Goal: Information Seeking & Learning: Learn about a topic

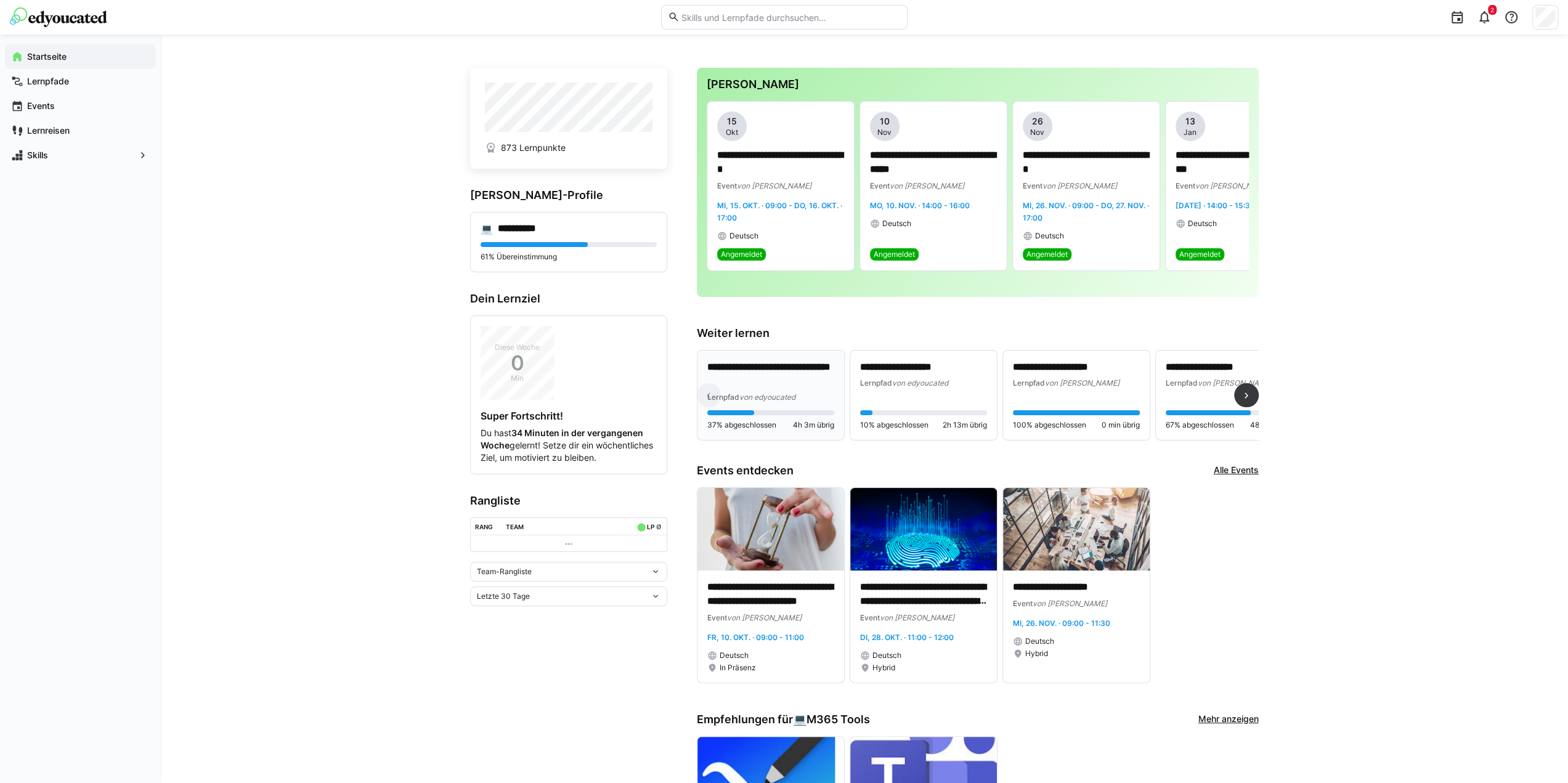
click at [775, 372] on p "**********" at bounding box center [771, 374] width 128 height 28
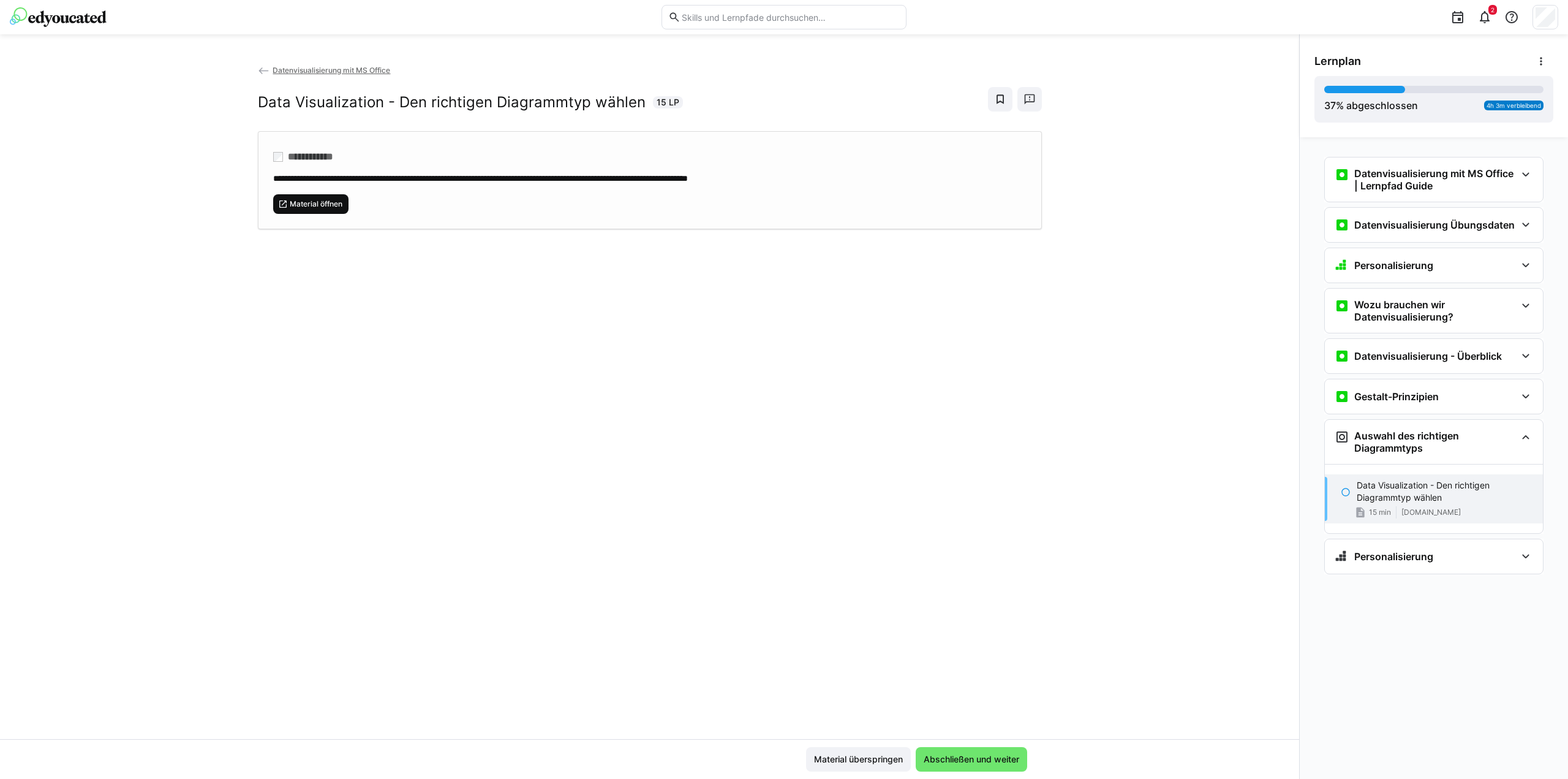
click at [312, 200] on span "Material öffnen" at bounding box center [316, 204] width 55 height 10
click at [955, 758] on span "Abschließen und weiter" at bounding box center [971, 759] width 99 height 12
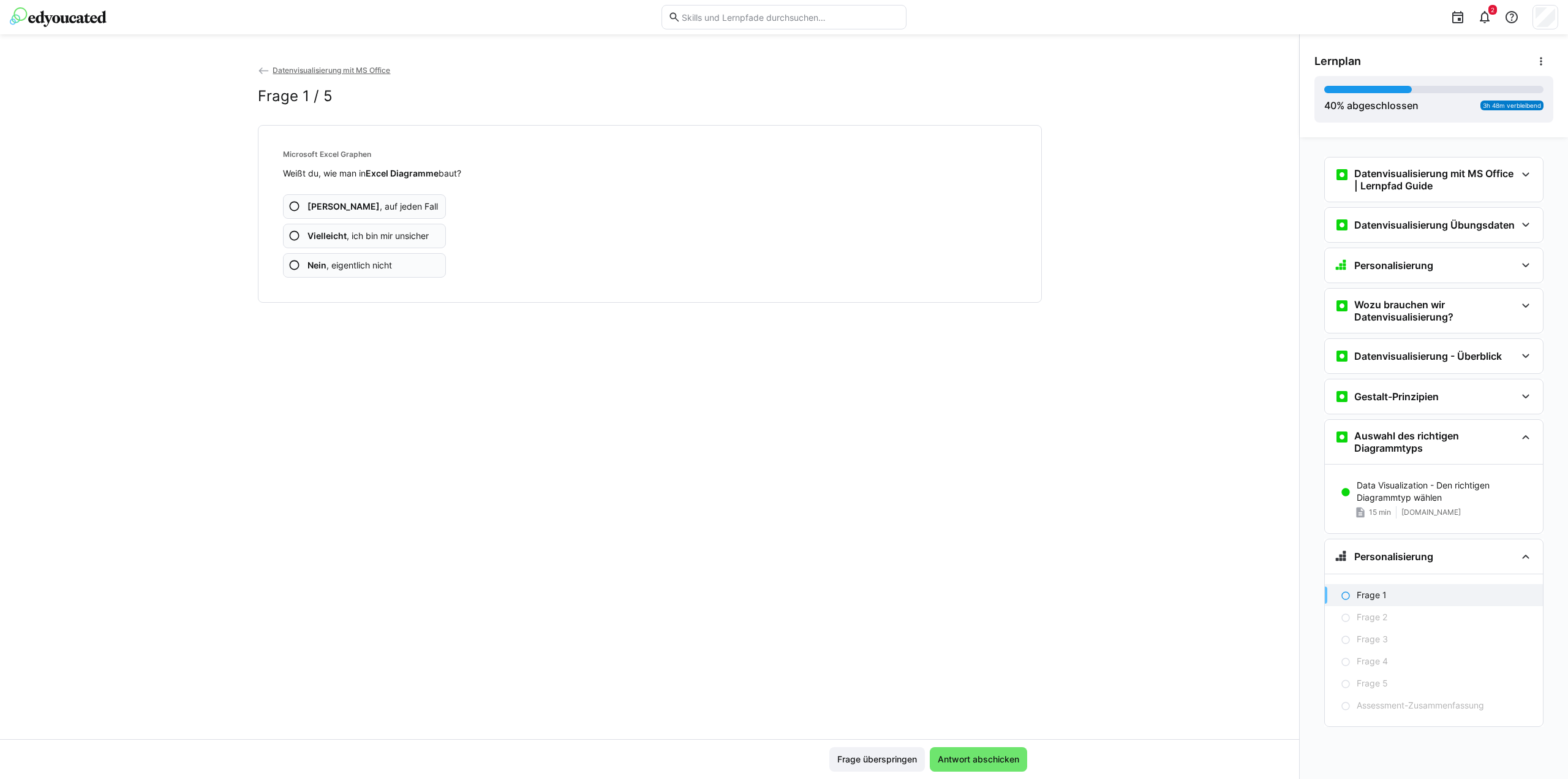
click at [325, 206] on span "Ja , auf jeden Fall" at bounding box center [373, 206] width 131 height 12
click at [316, 230] on span "Vielleicht , ich bin mir unsicher" at bounding box center [368, 236] width 121 height 12
click at [320, 236] on b "Vielleicht" at bounding box center [327, 236] width 39 height 11
click at [364, 236] on span "Vielleicht , ich bin mir unsicher" at bounding box center [368, 236] width 121 height 12
click at [364, 261] on span "Nein , eigentlich nicht" at bounding box center [350, 265] width 85 height 12
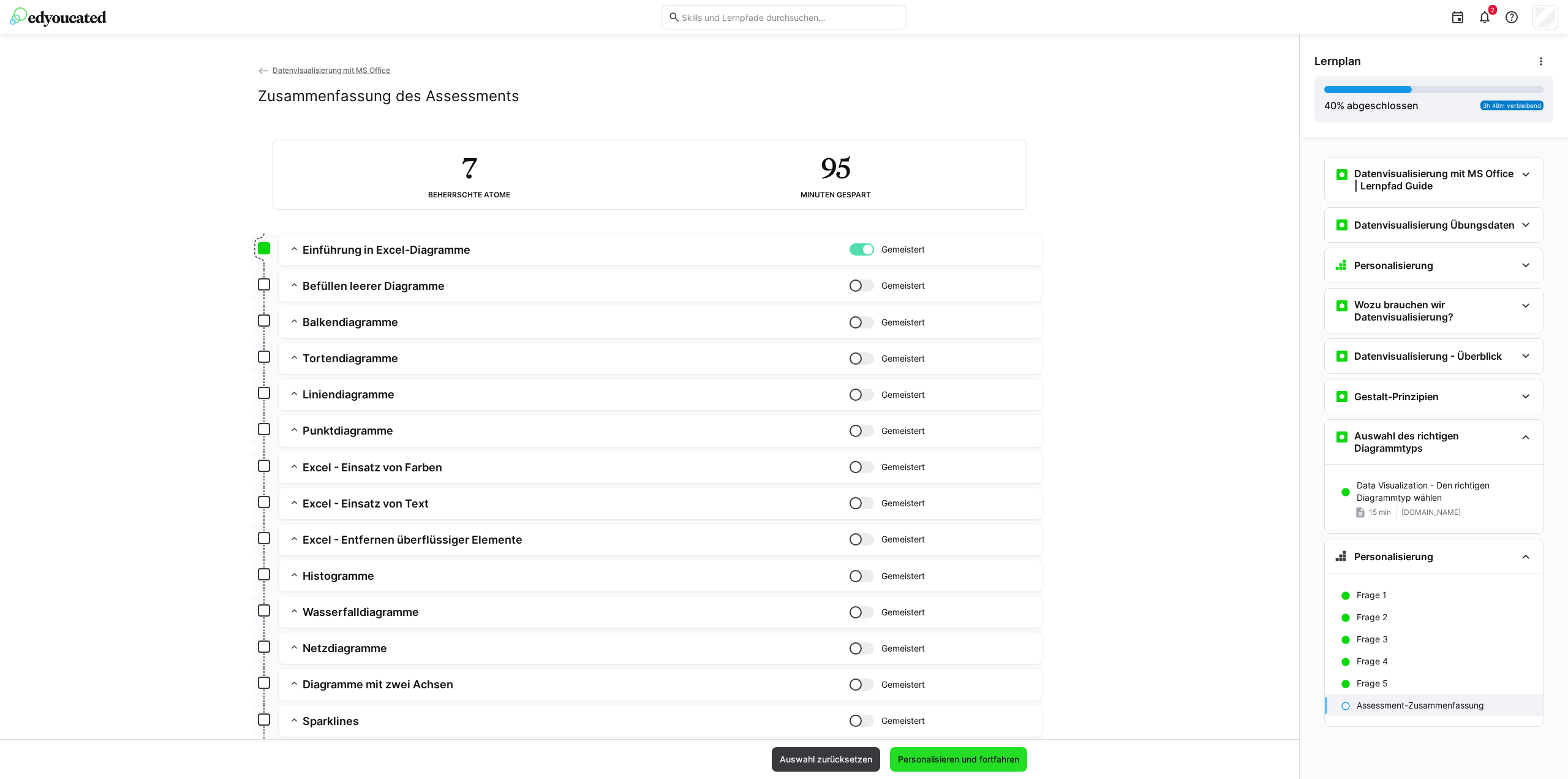
click at [977, 757] on span "Personalisieren und fortfahren" at bounding box center [958, 759] width 125 height 12
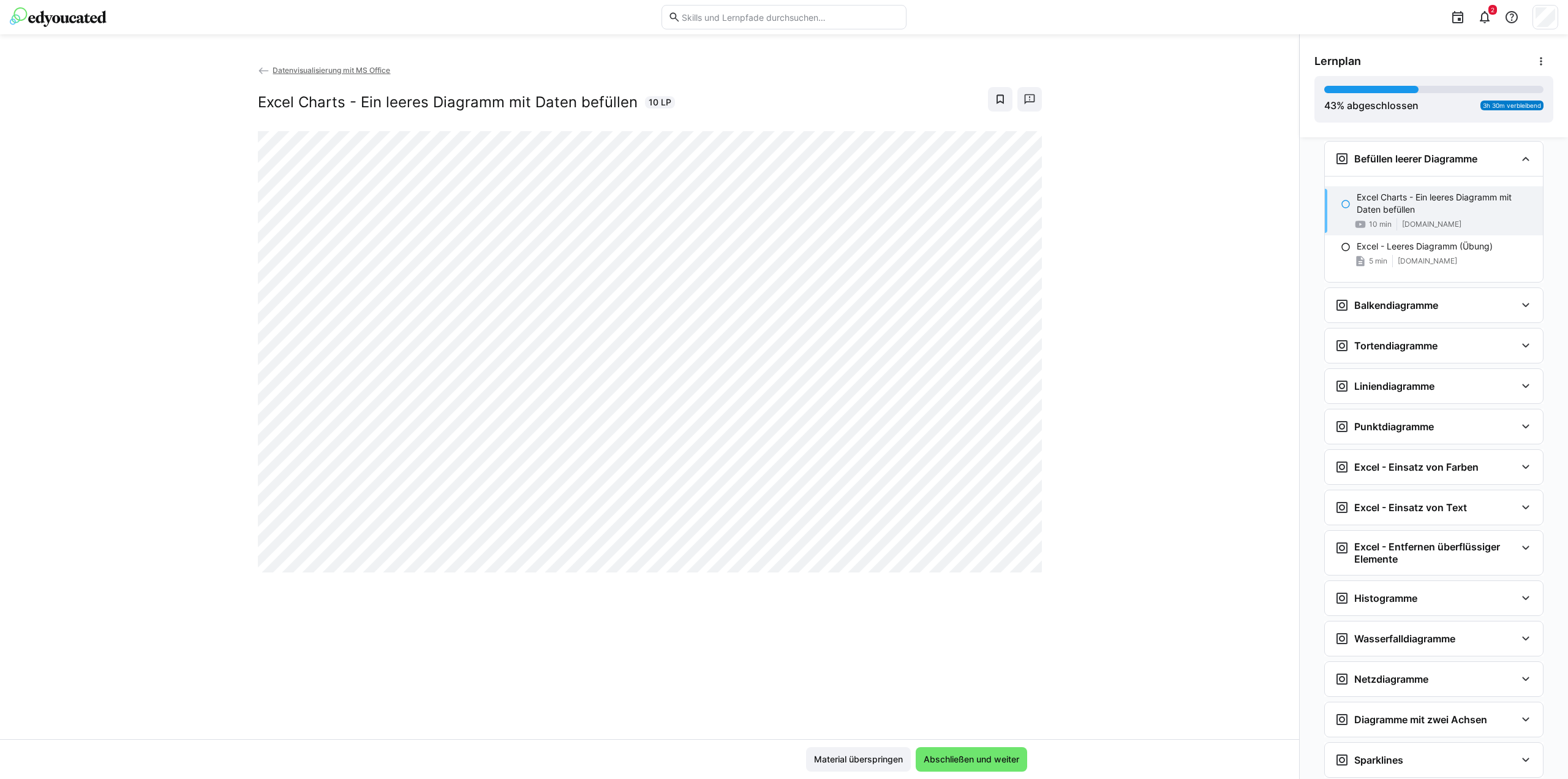
scroll to position [479, 0]
click at [984, 760] on span "Abschließen und weiter" at bounding box center [971, 759] width 99 height 12
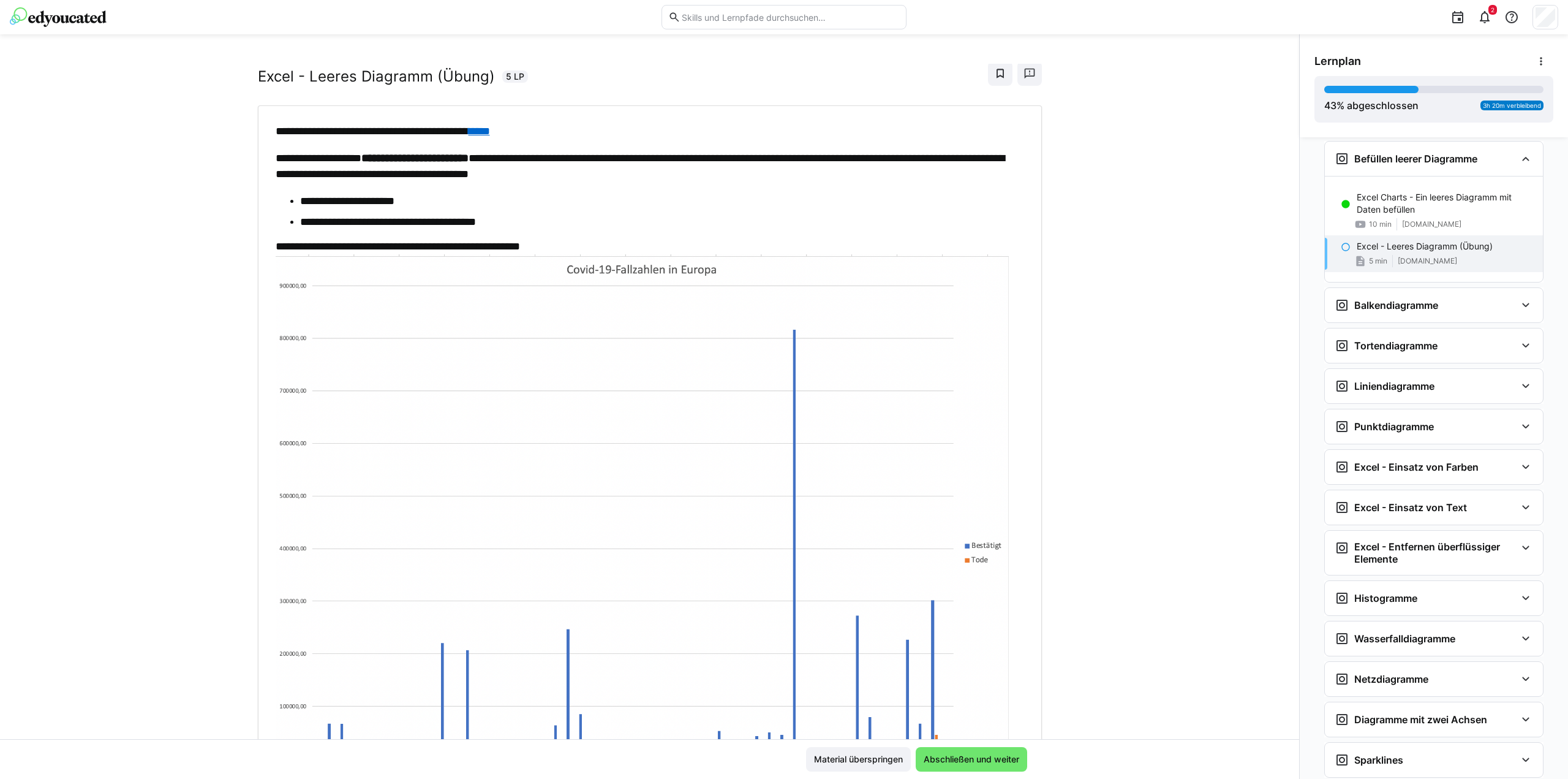
scroll to position [0, 0]
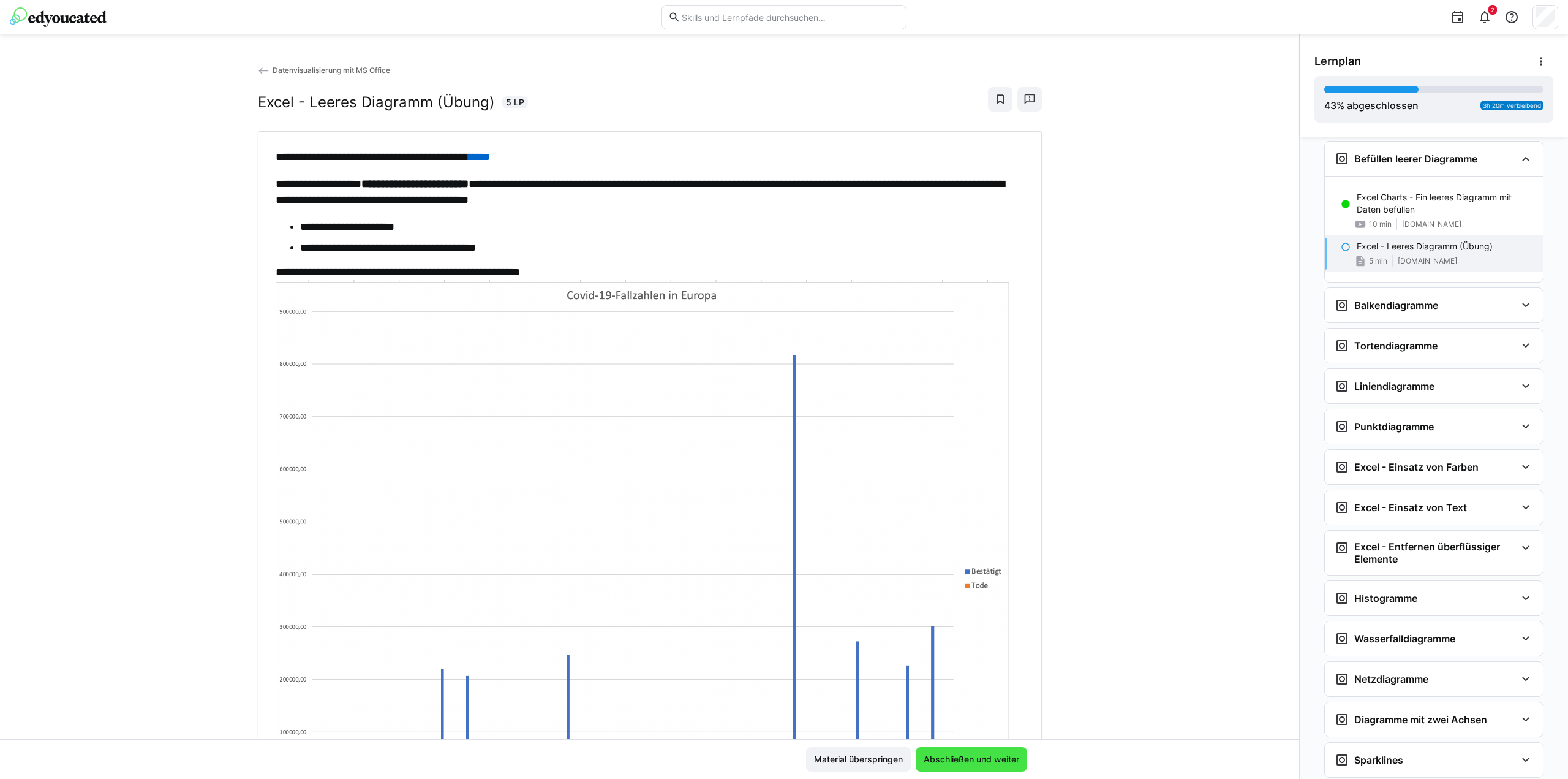
click at [989, 758] on span "Abschließen und weiter" at bounding box center [971, 759] width 99 height 12
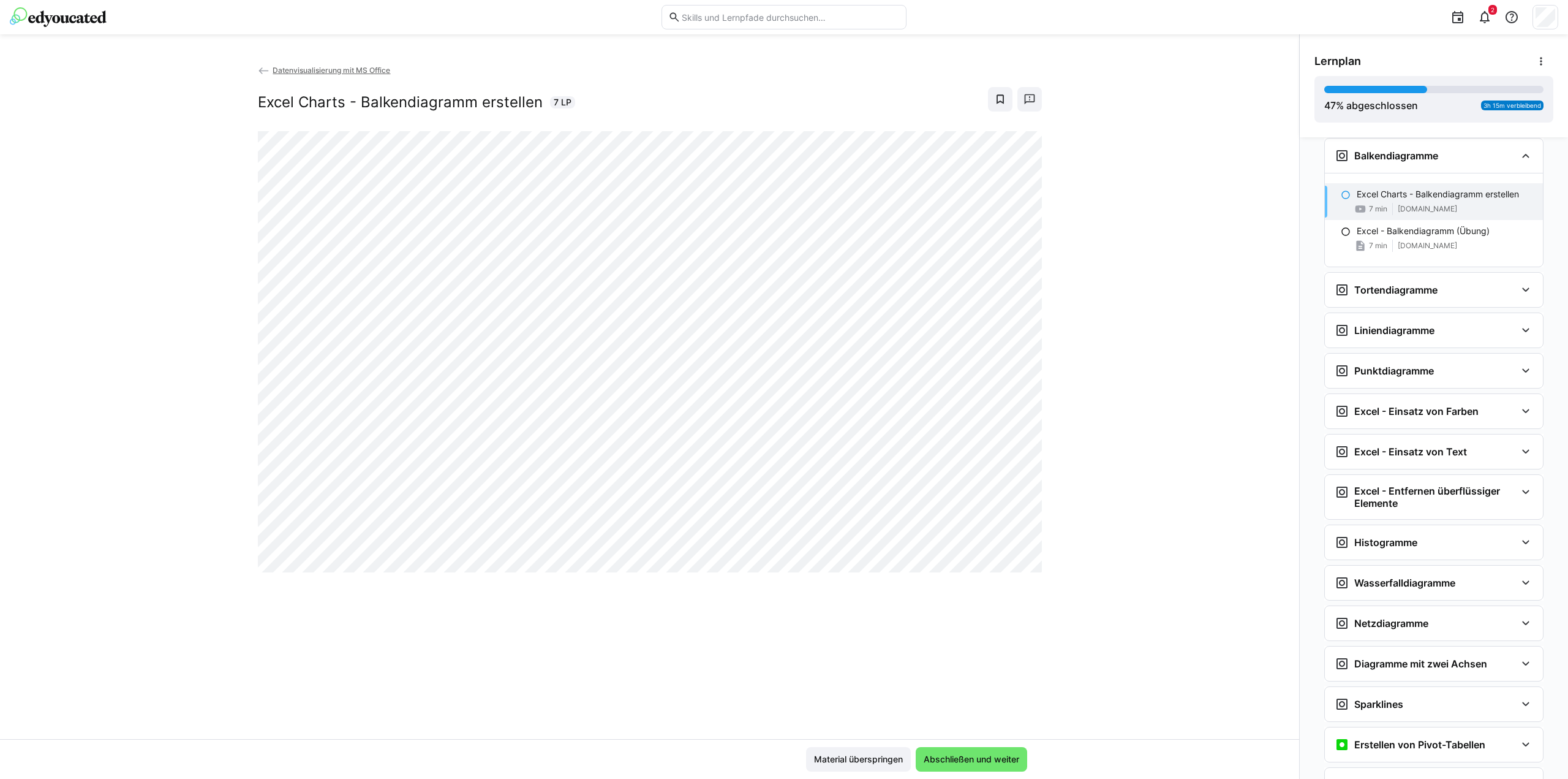
scroll to position [629, 0]
click at [1484, 11] on eds-icon at bounding box center [1485, 17] width 15 height 15
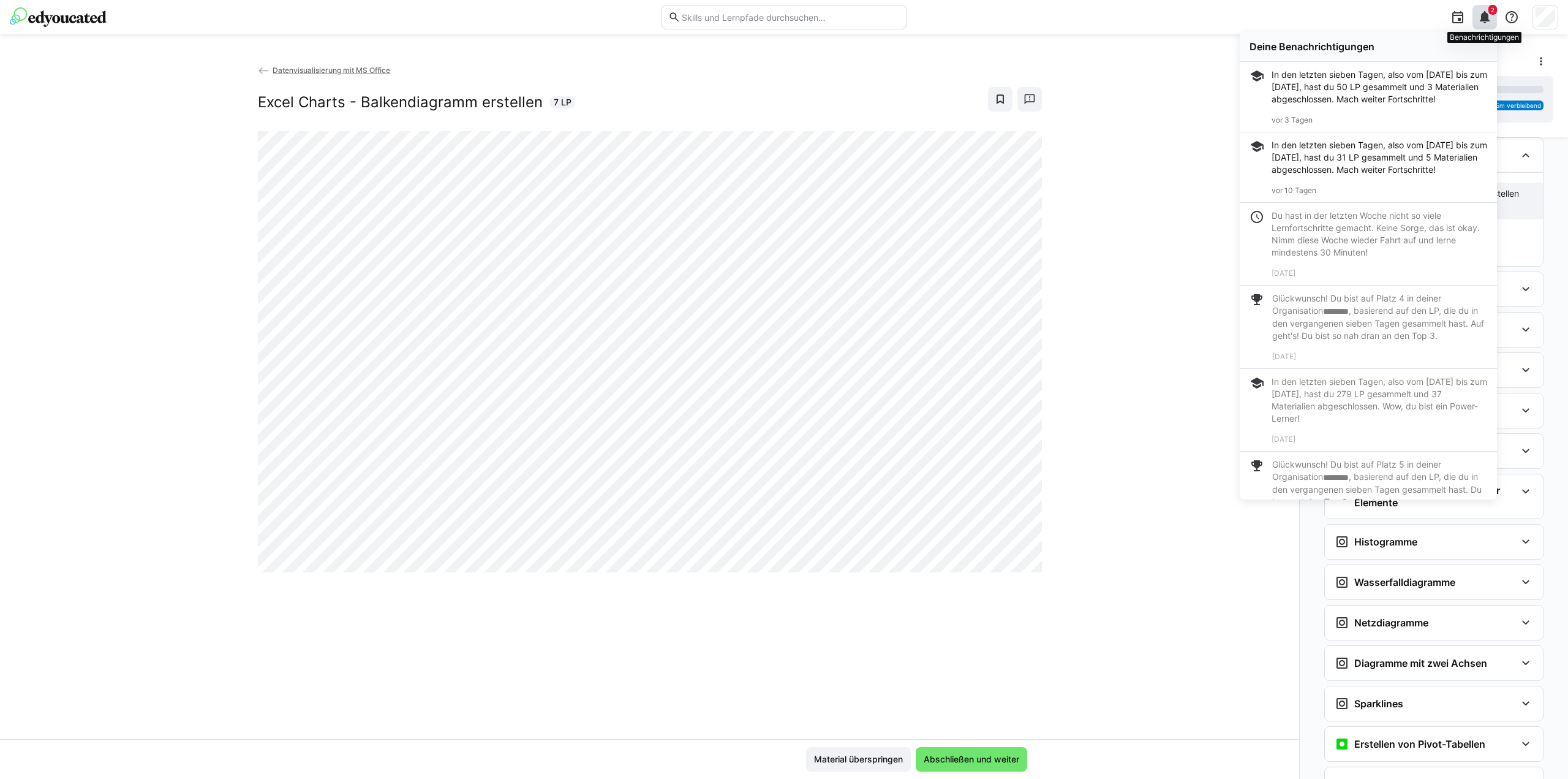
click at [1487, 7] on div "2" at bounding box center [1485, 17] width 25 height 25
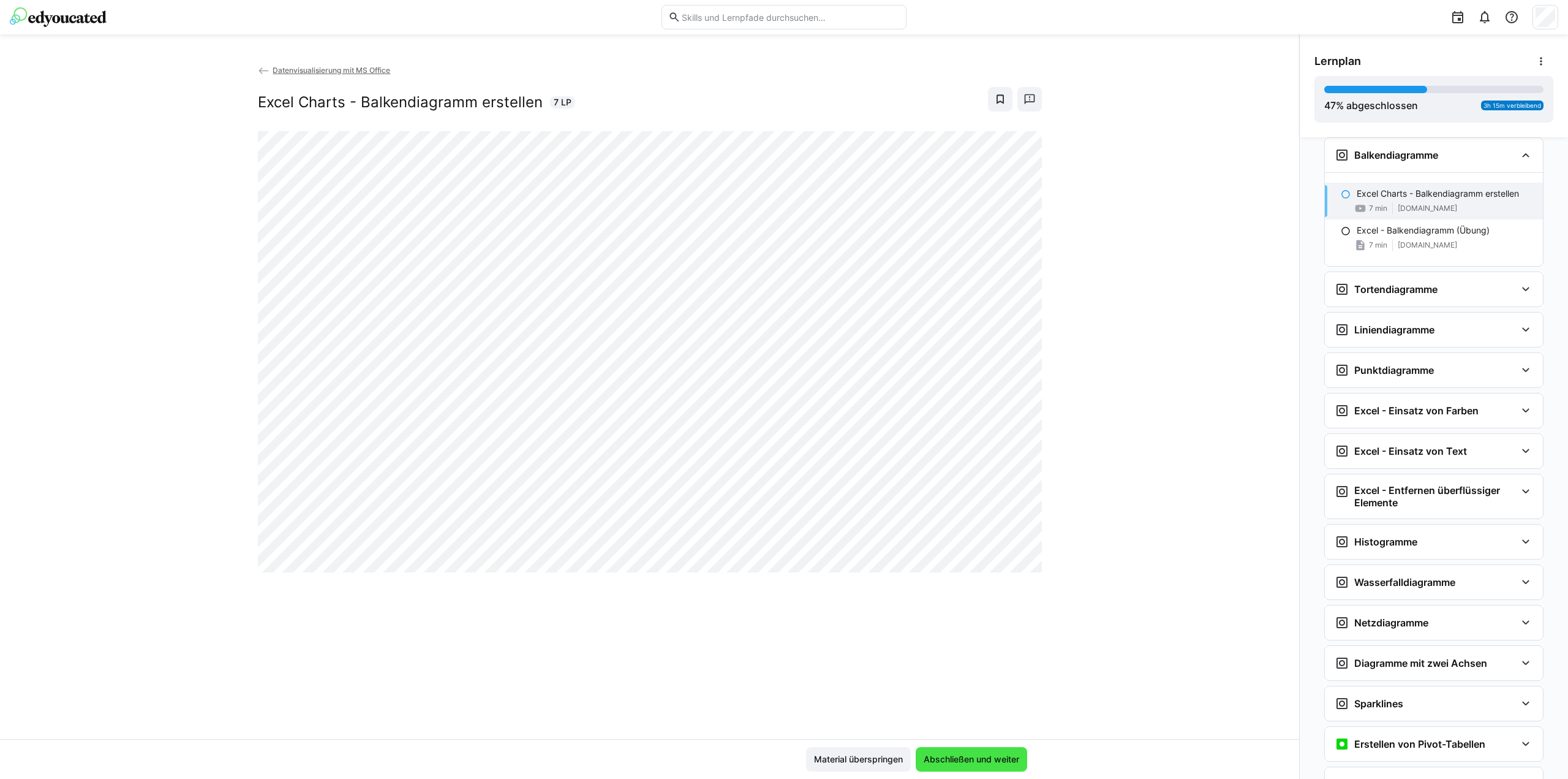
click at [992, 766] on span "Abschließen und weiter" at bounding box center [971, 759] width 111 height 25
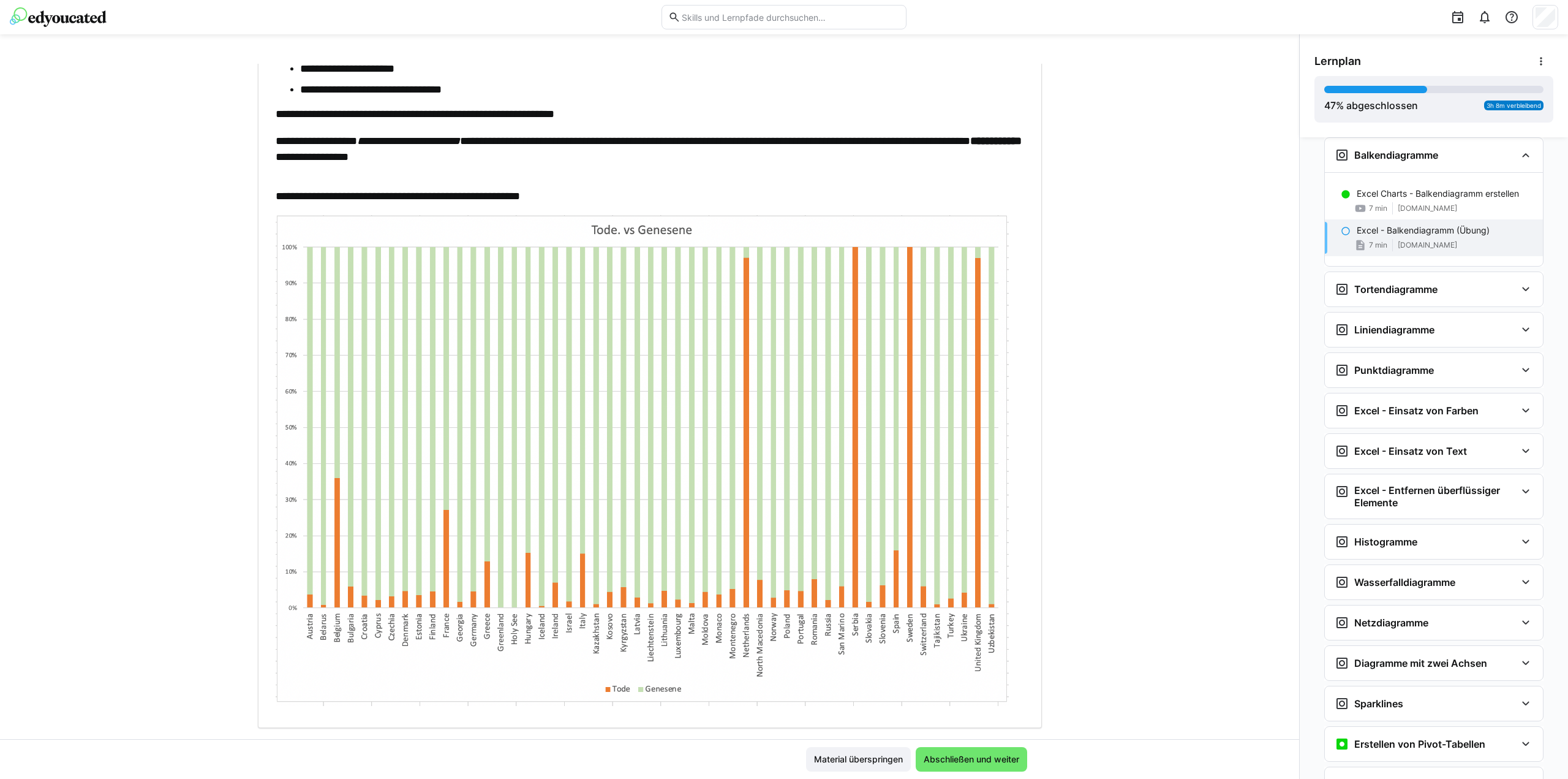
scroll to position [186, 0]
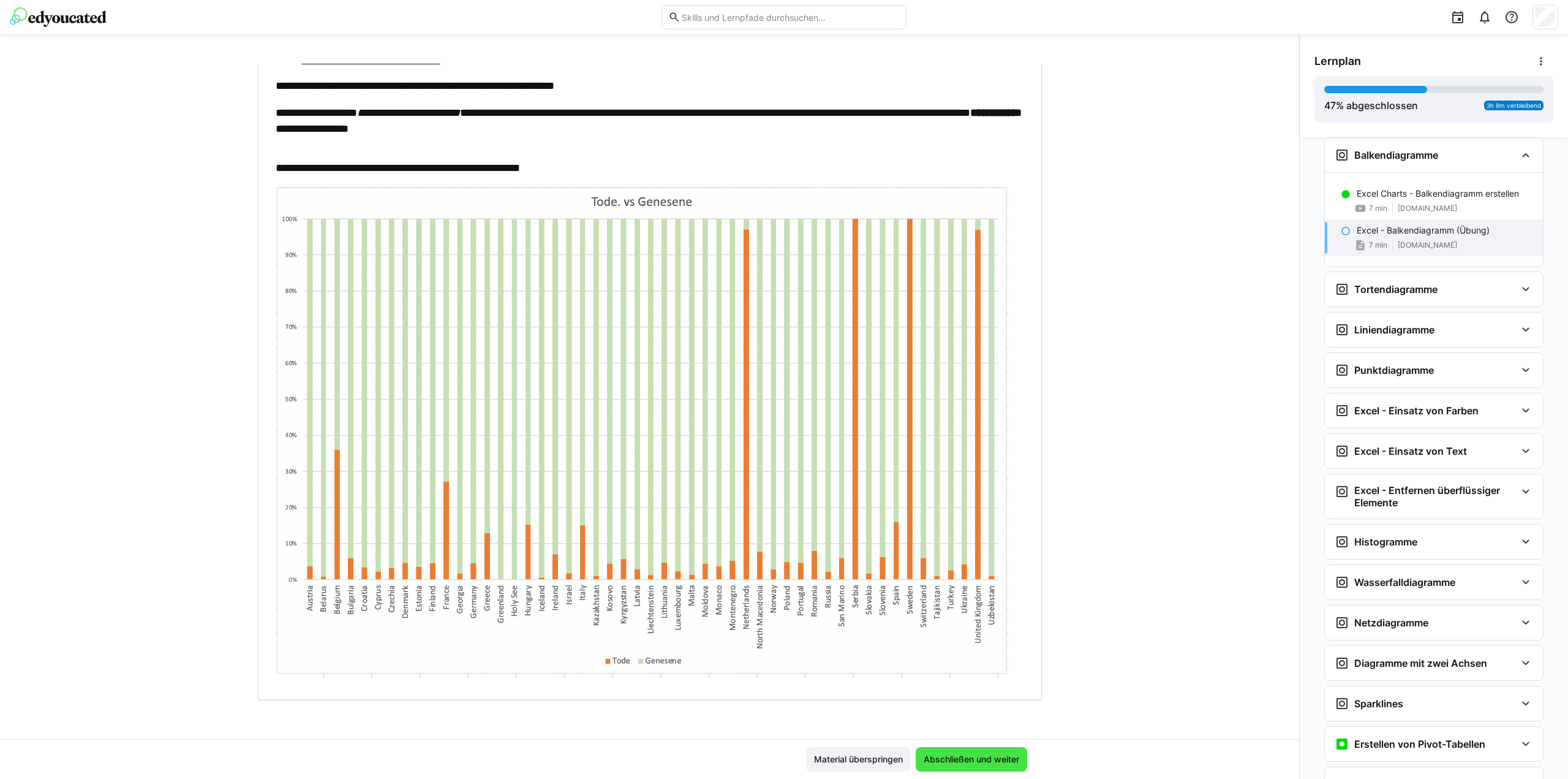
click at [974, 749] on span "Abschließen und weiter" at bounding box center [971, 759] width 111 height 25
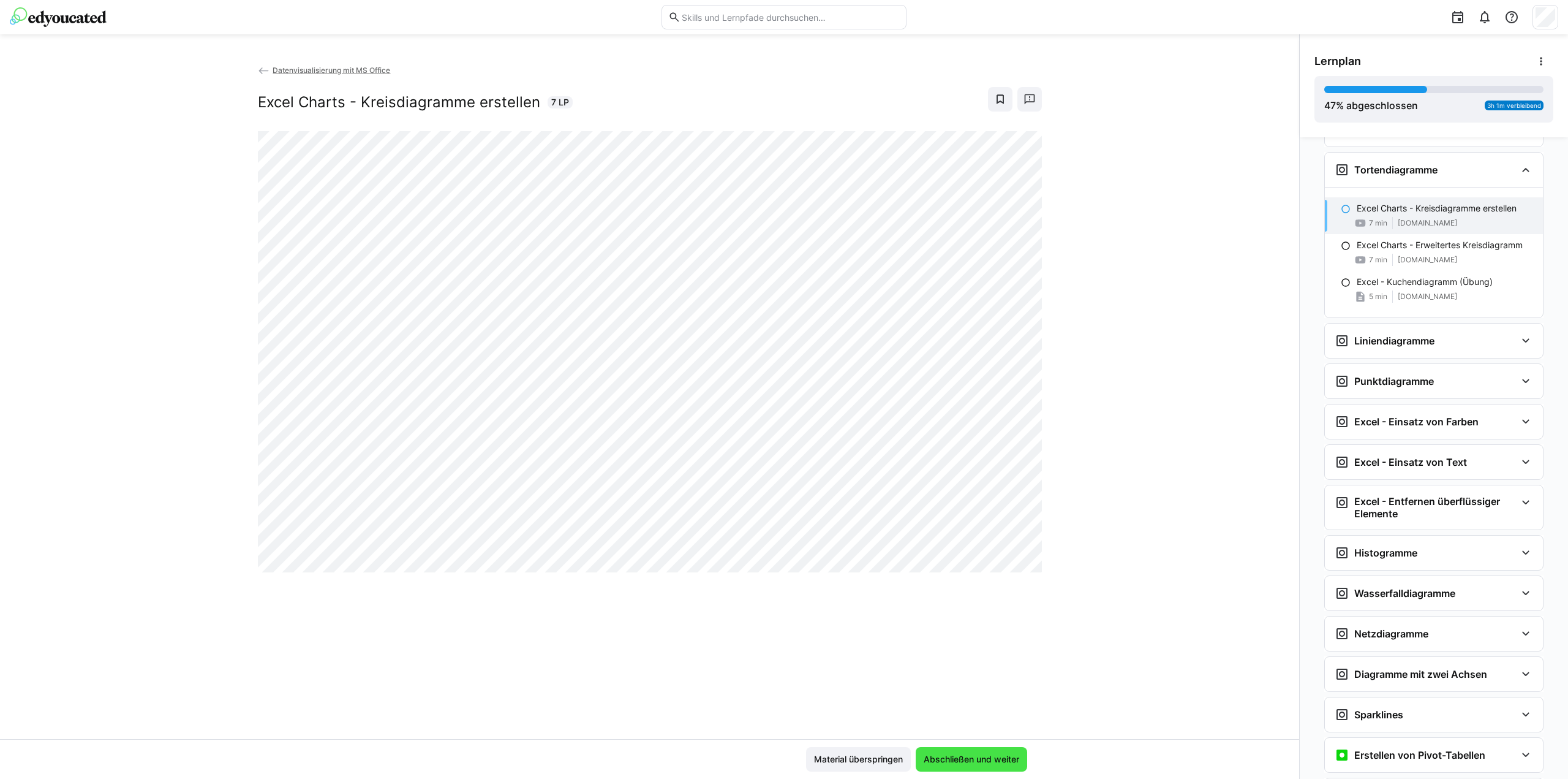
scroll to position [763, 0]
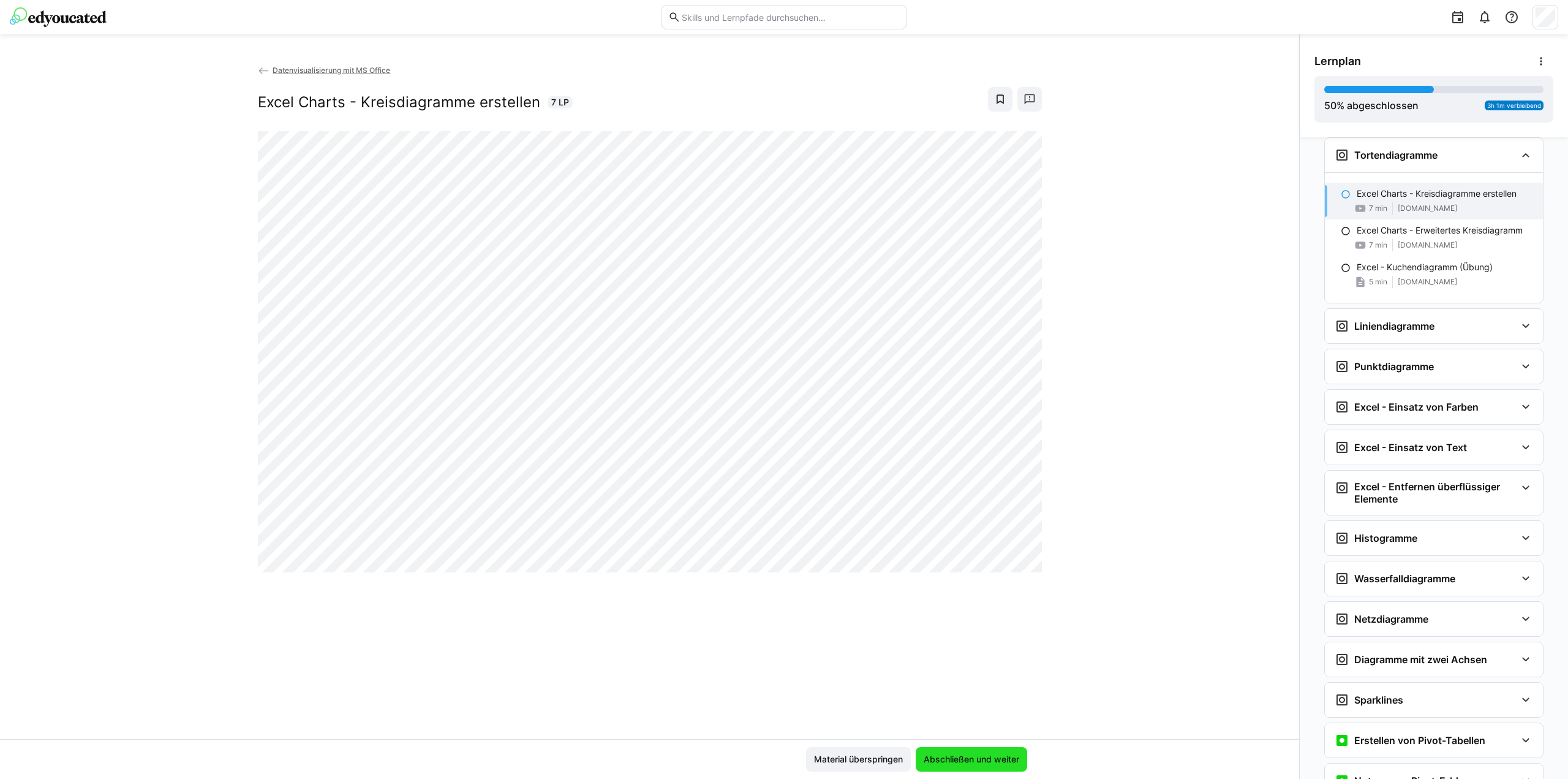
click at [951, 759] on span "Abschließen und weiter" at bounding box center [971, 759] width 99 height 12
